Goal: Task Accomplishment & Management: Use online tool/utility

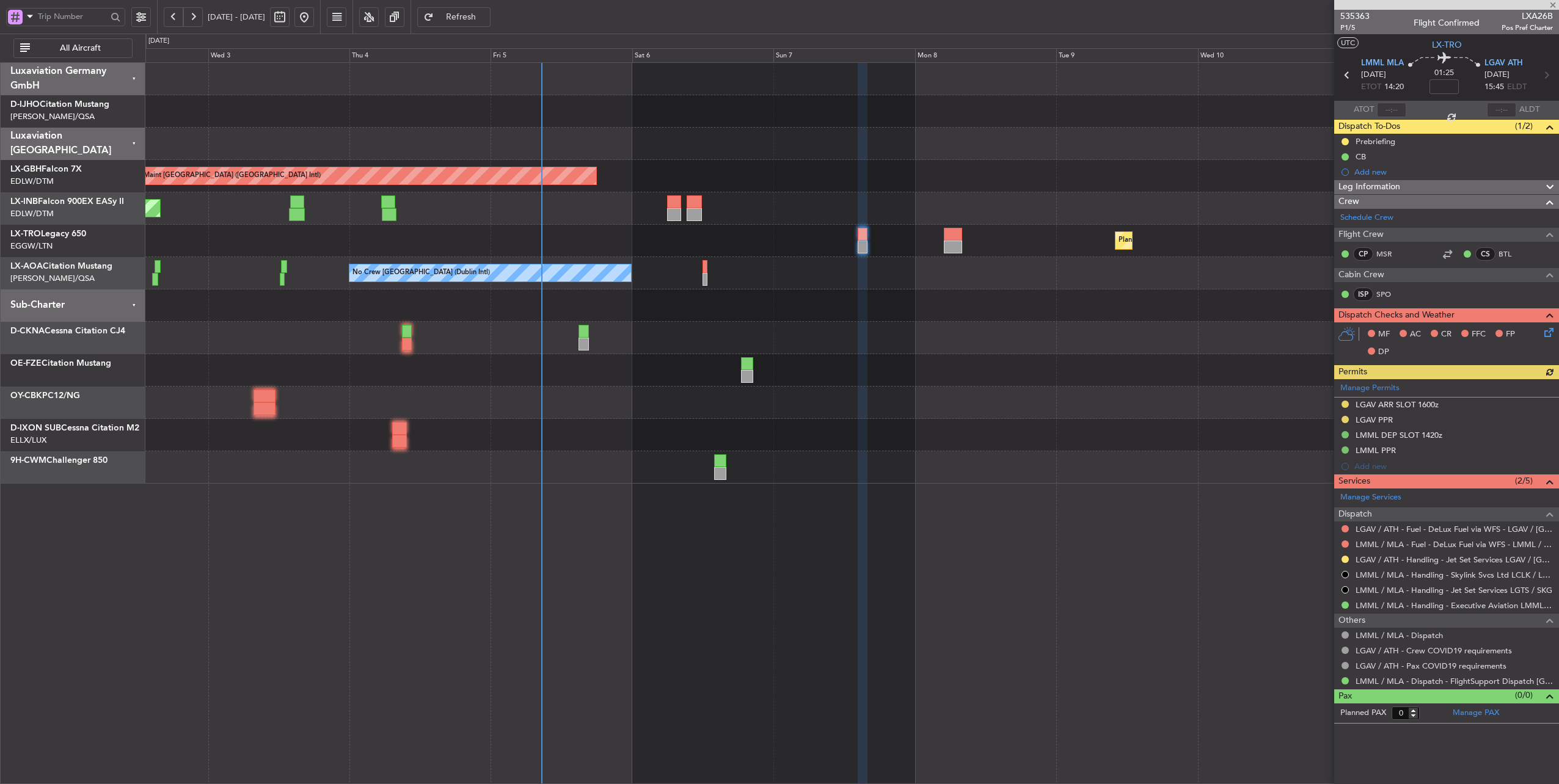
click at [624, 147] on div at bounding box center [852, 144] width 1414 height 32
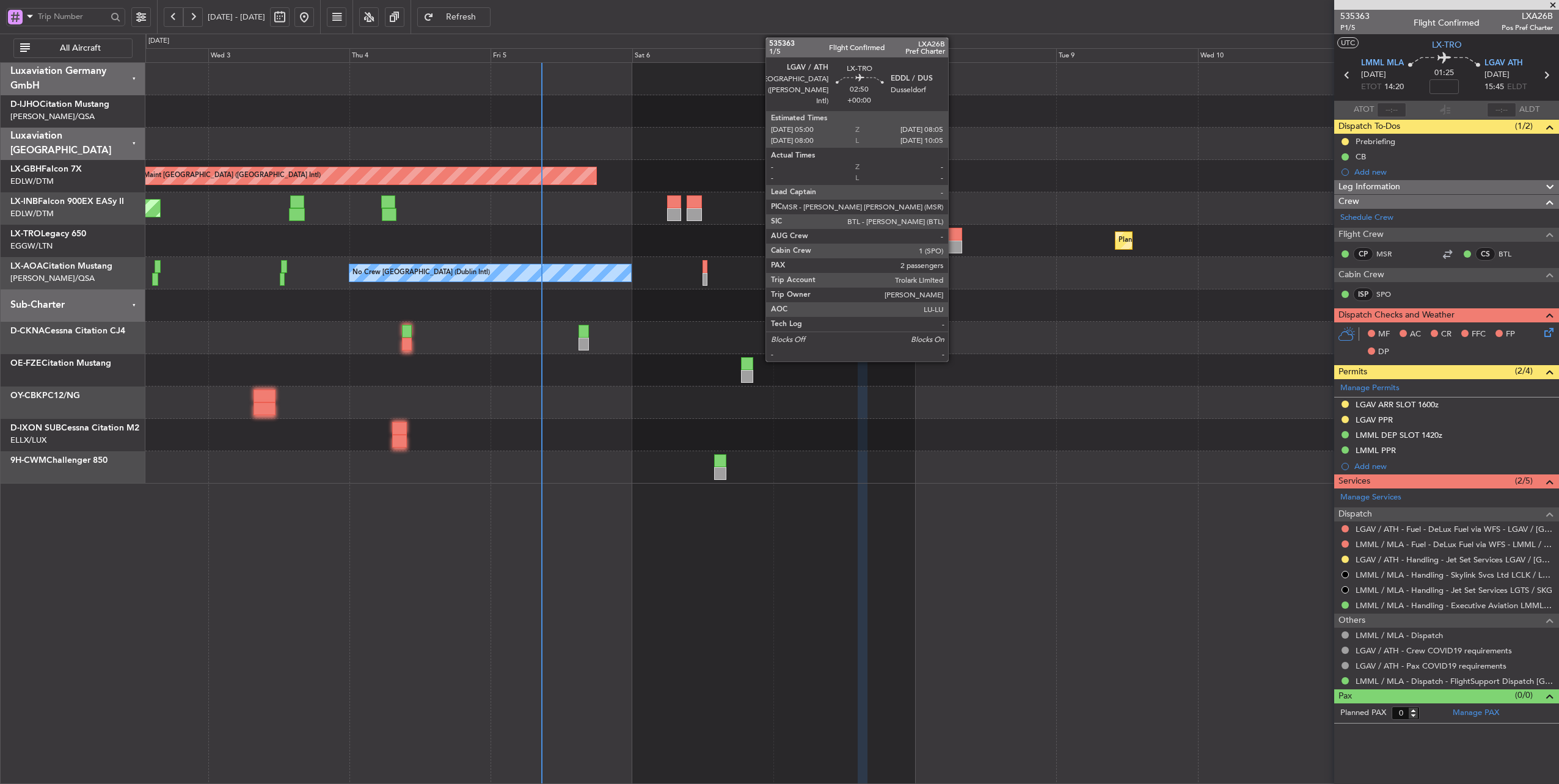
click at [954, 235] on div at bounding box center [952, 234] width 18 height 12
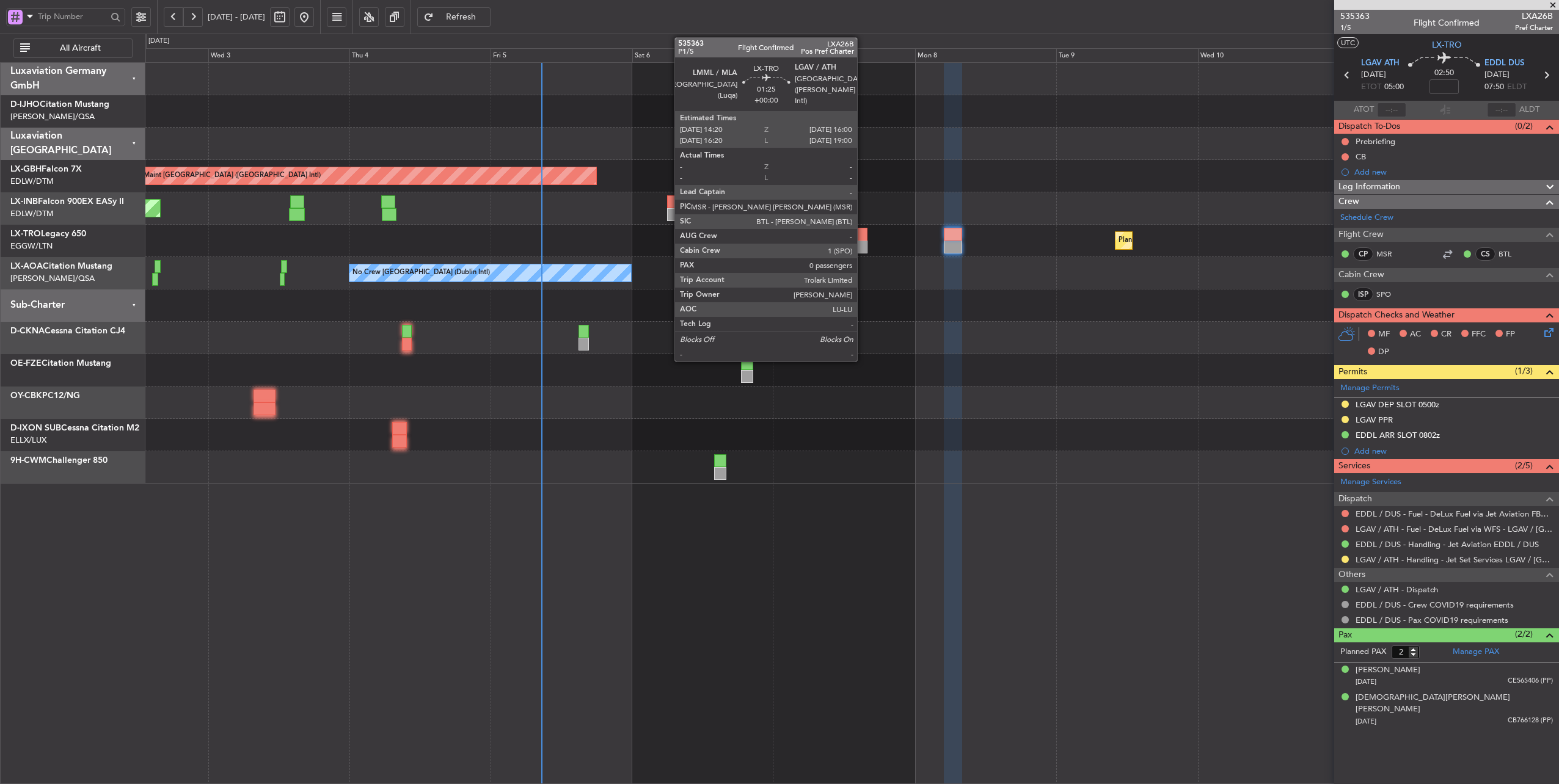
click at [863, 237] on div at bounding box center [863, 234] width 10 height 12
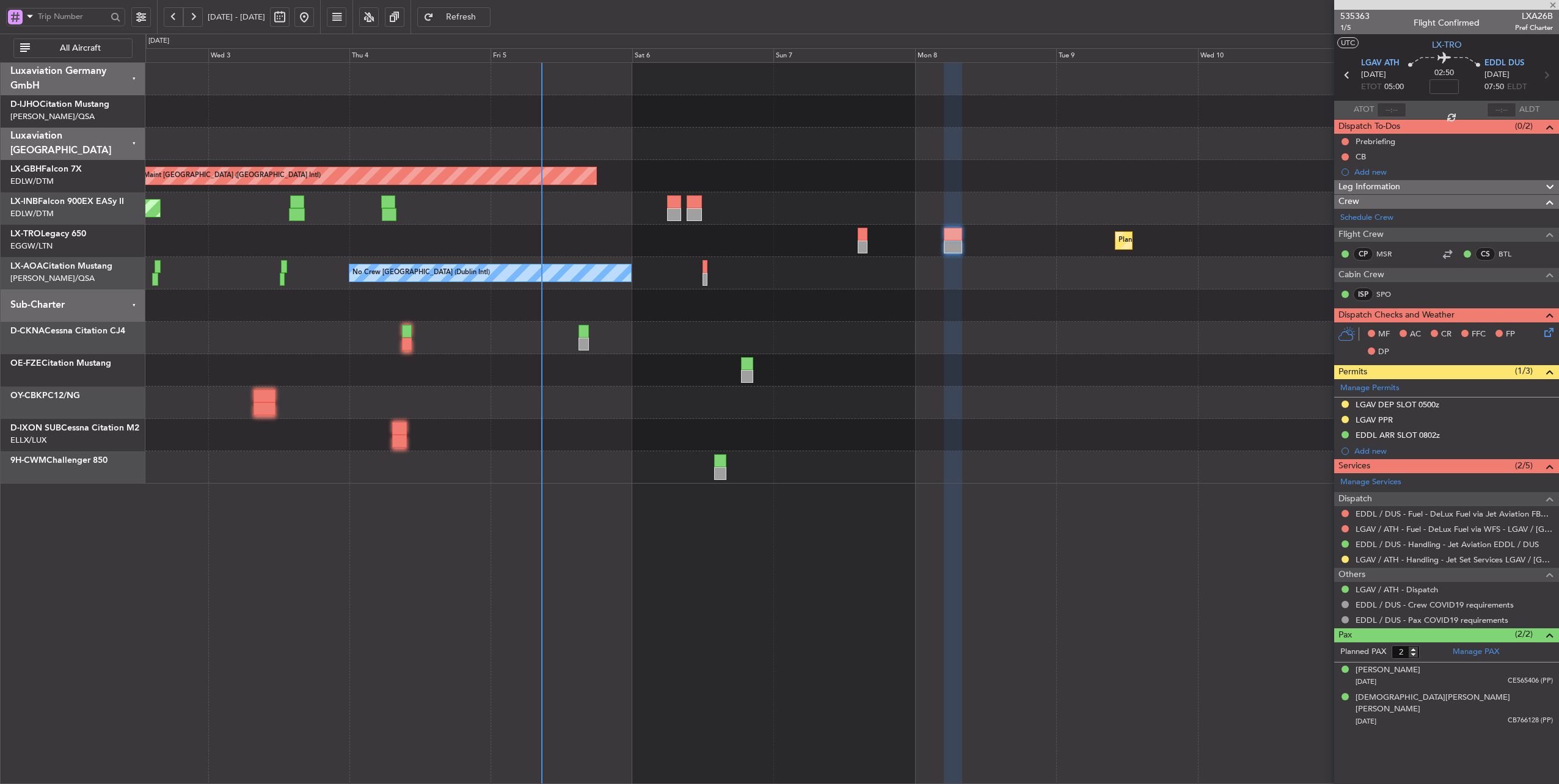
type input "0"
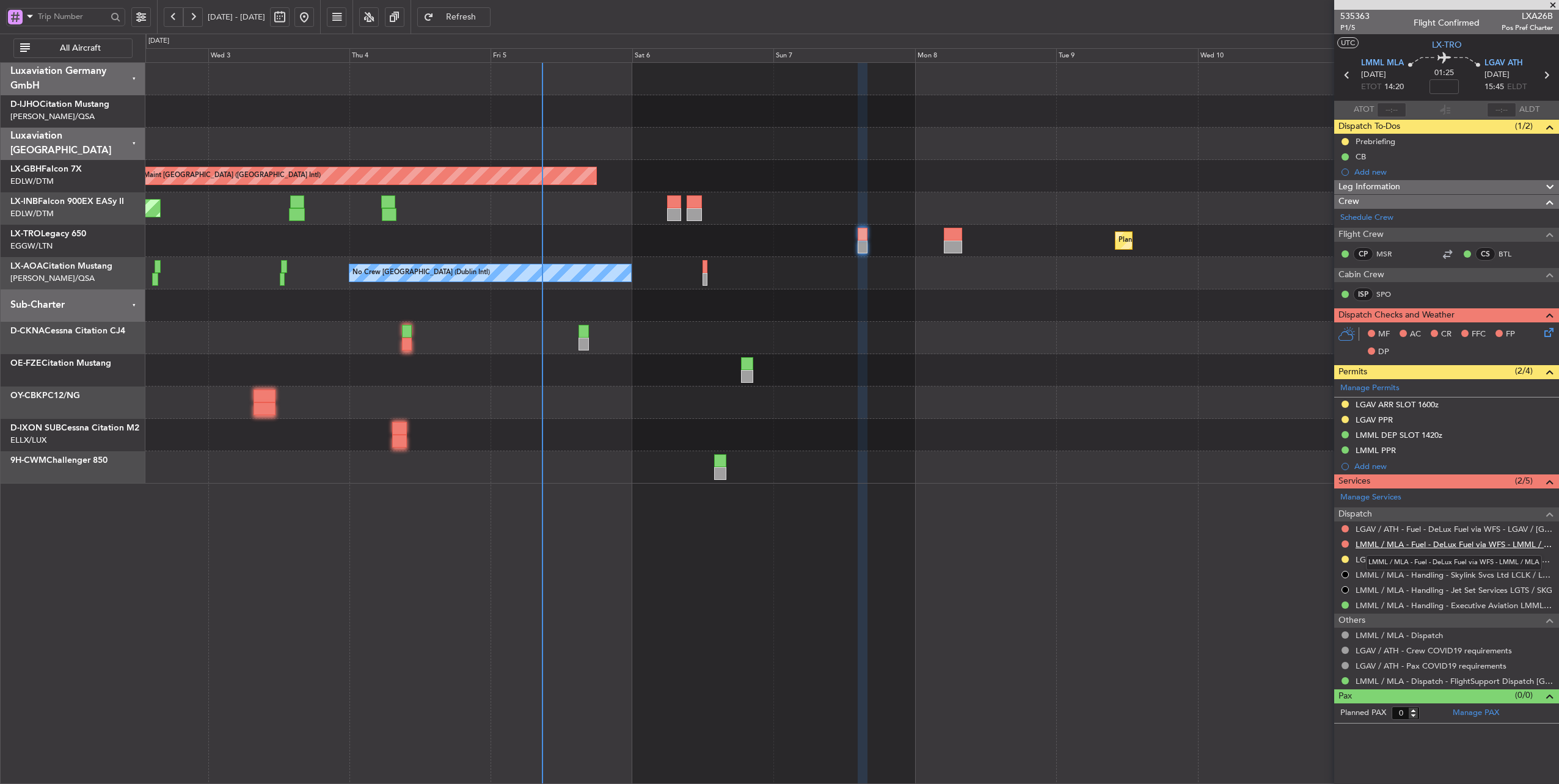
click at [1446, 539] on link "LMML / MLA - Fuel - DeLux Fuel via WFS - LMML / MLA" at bounding box center [1453, 544] width 197 height 10
click at [1381, 59] on span "LMML MLA" at bounding box center [1382, 63] width 43 height 12
click at [1436, 541] on link "LMML / MLA - Fuel - DeLux Fuel via WFS - LMML / MLA" at bounding box center [1453, 544] width 197 height 10
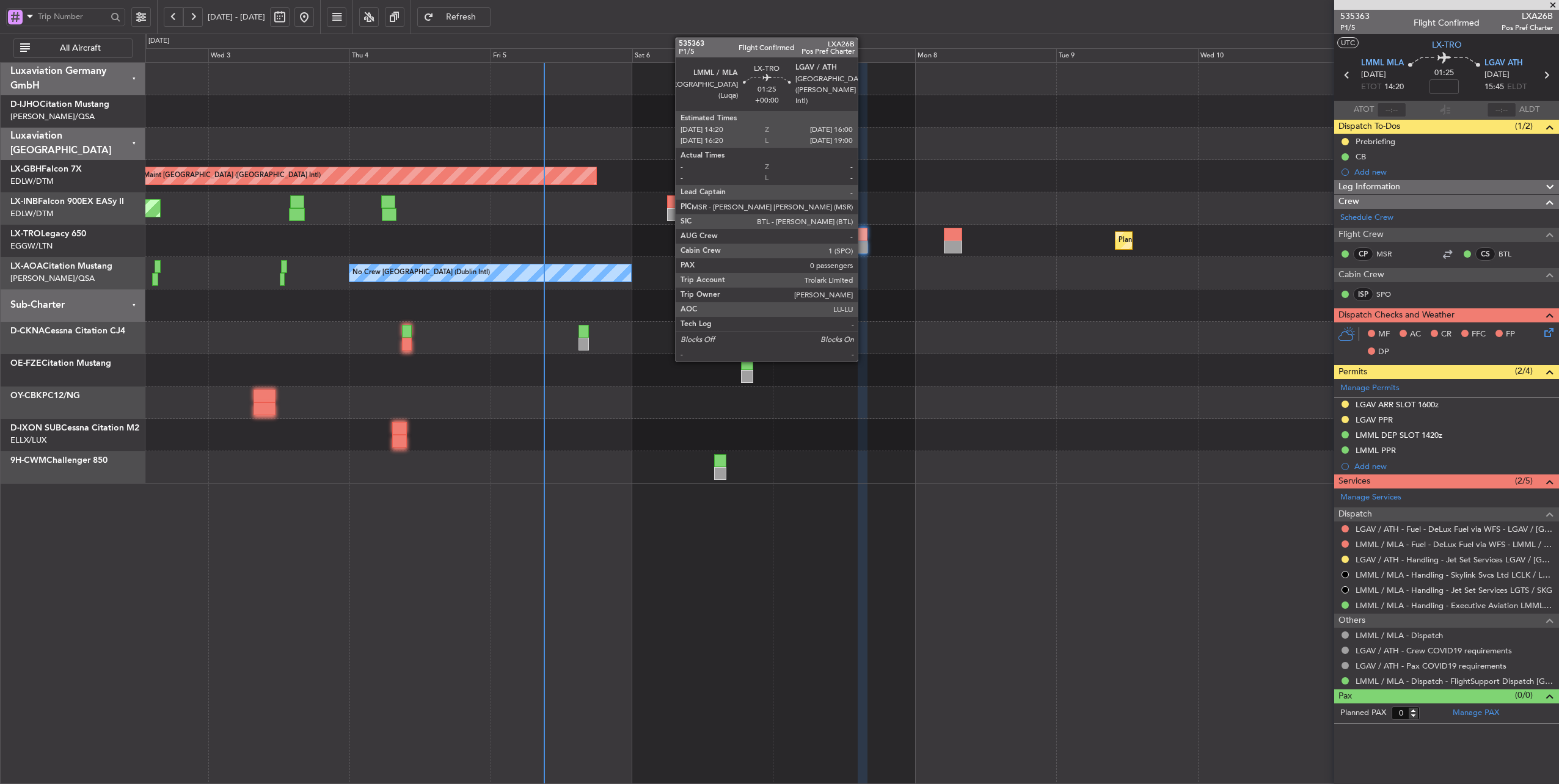
click at [864, 237] on div at bounding box center [863, 234] width 10 height 12
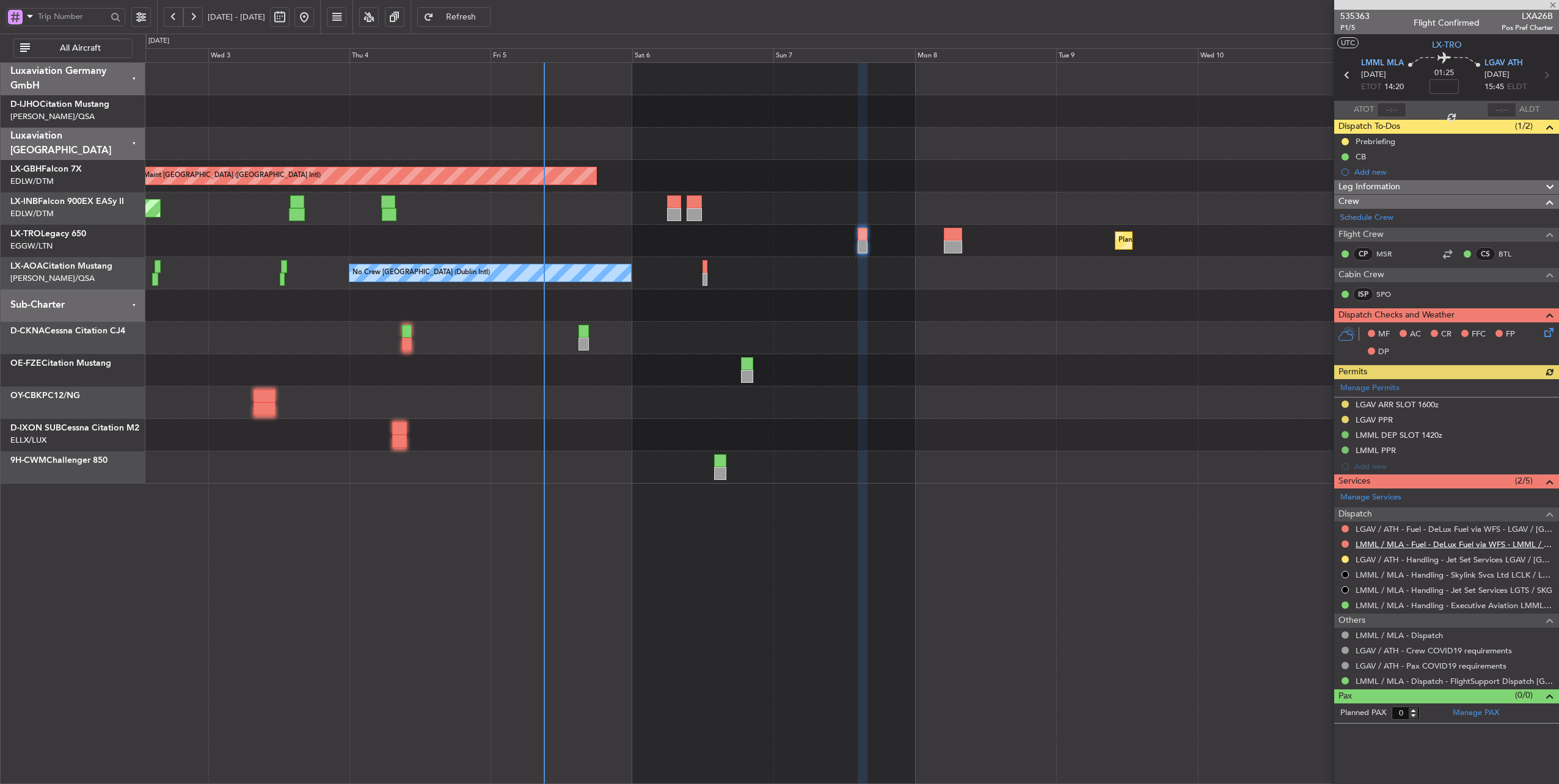
click at [1471, 543] on link "LMML / MLA - Fuel - DeLux Fuel via WFS - LMML / MLA" at bounding box center [1453, 544] width 197 height 10
click at [1450, 527] on link "LGAV / ATH - Fuel - DeLux Fuel via WFS - LGAV / [GEOGRAPHIC_DATA]" at bounding box center [1453, 529] width 197 height 10
